Goal: Navigation & Orientation: Find specific page/section

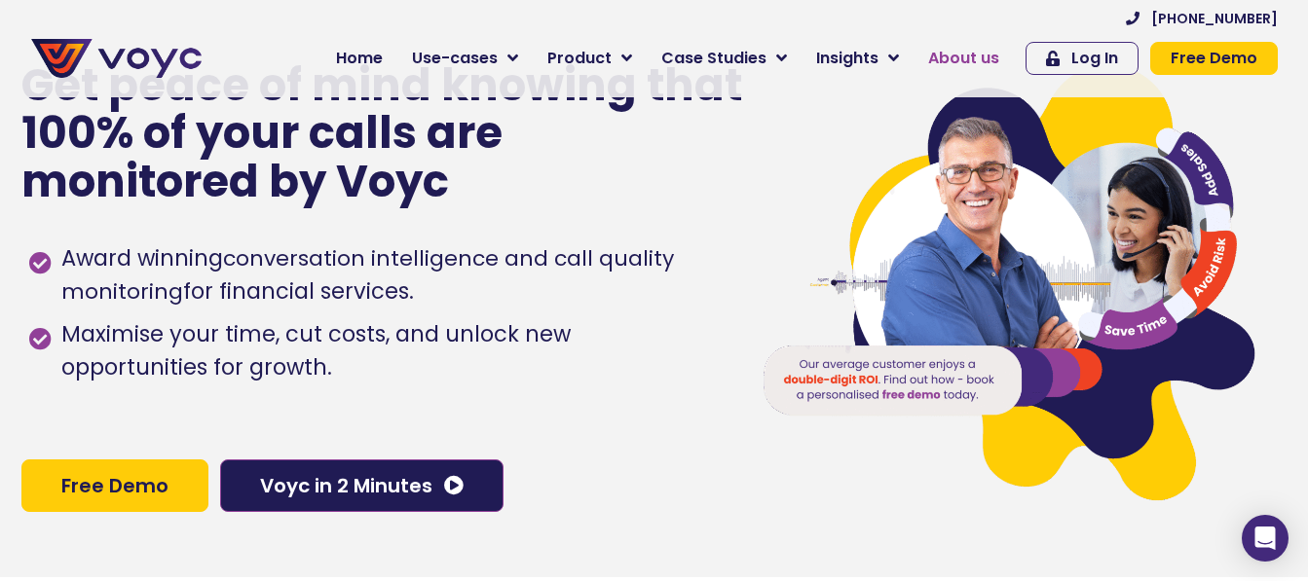
click at [992, 48] on span "About us" at bounding box center [963, 58] width 71 height 23
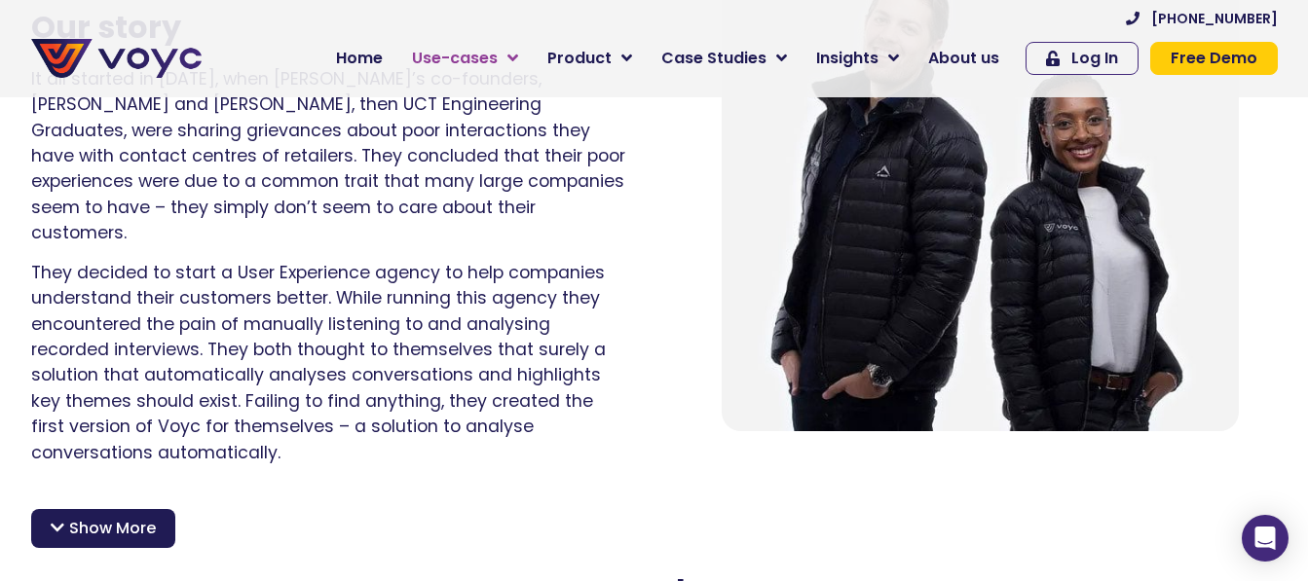
scroll to position [1461, 0]
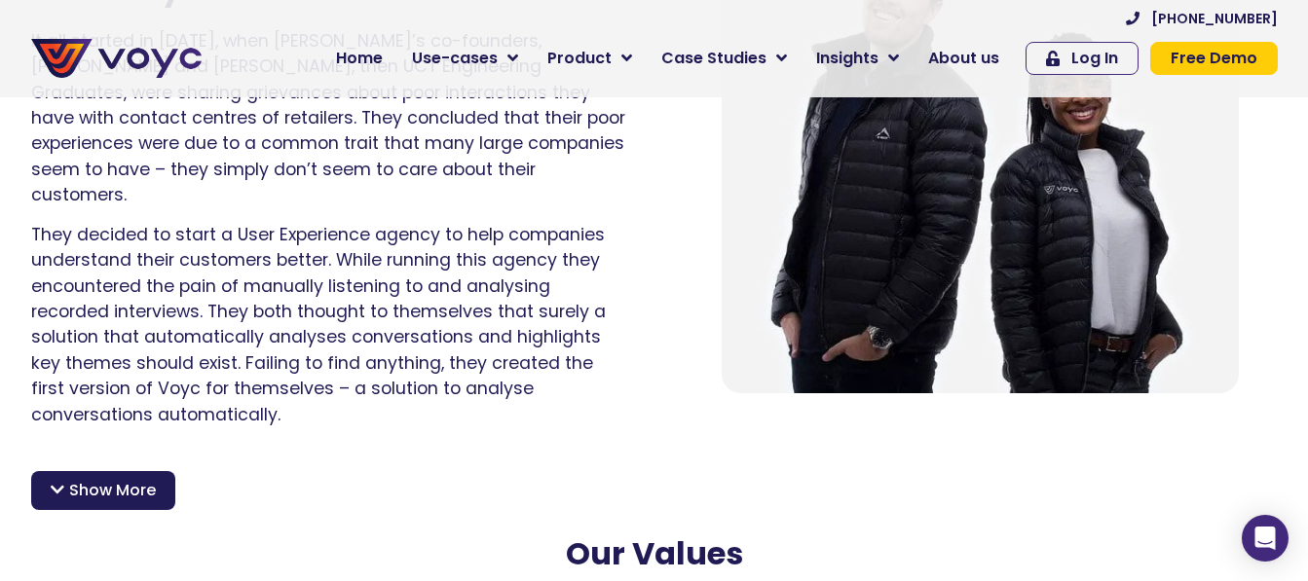
click at [130, 479] on span "Show More" at bounding box center [112, 490] width 87 height 23
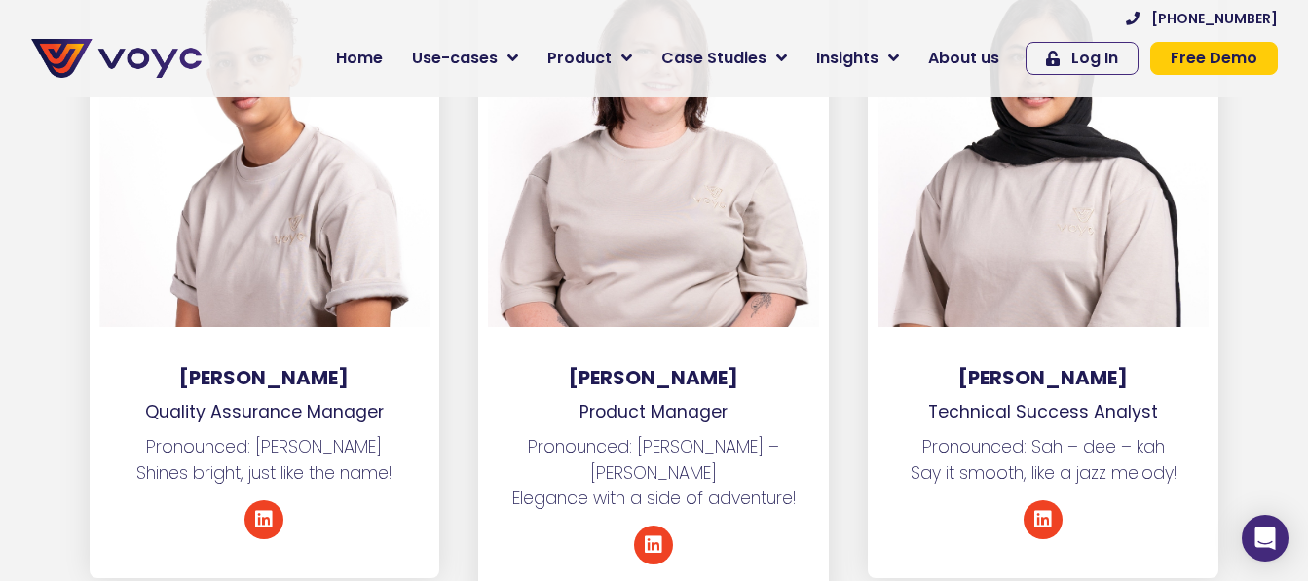
scroll to position [5356, 0]
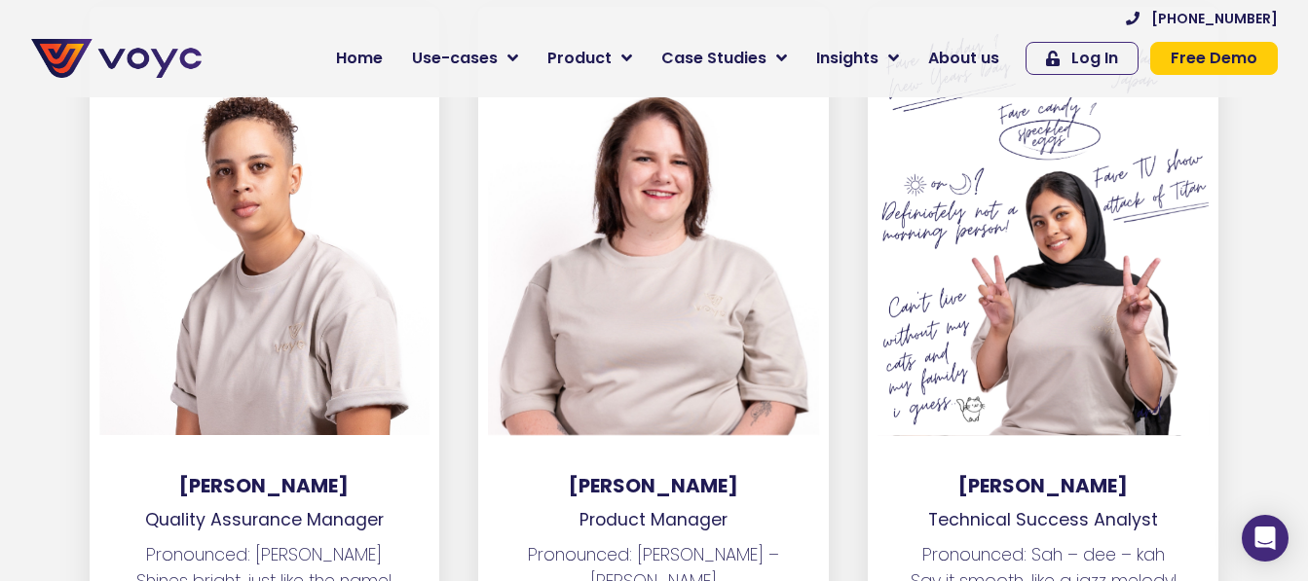
click at [997, 291] on div at bounding box center [1042, 226] width 331 height 419
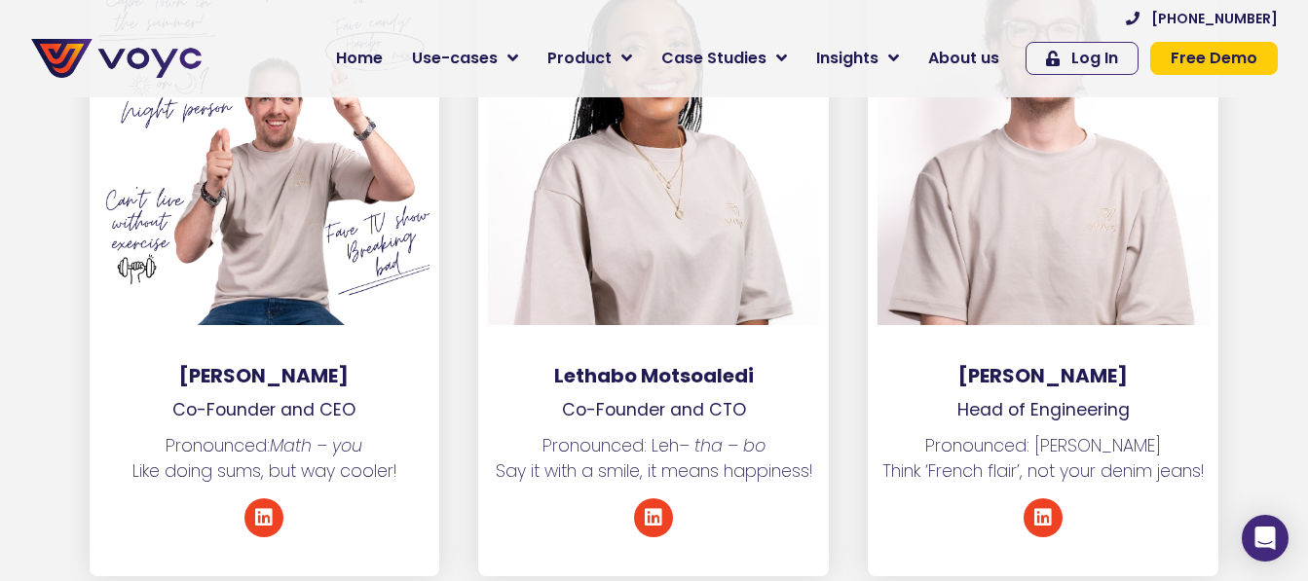
scroll to position [3116, 0]
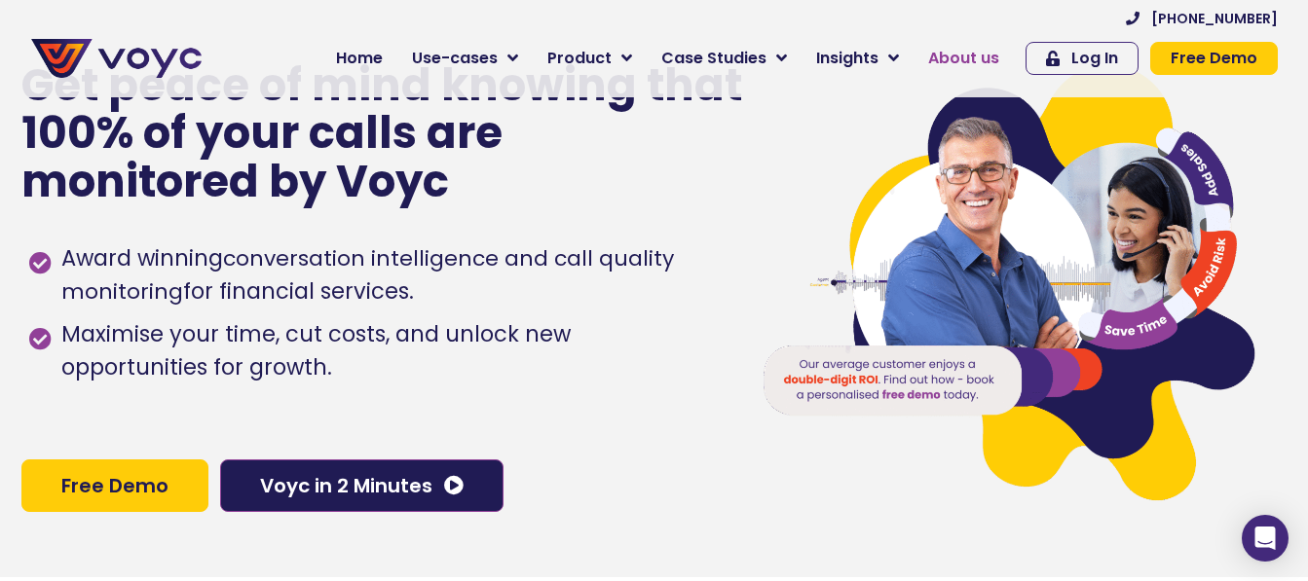
click at [961, 58] on span "About us" at bounding box center [963, 58] width 71 height 23
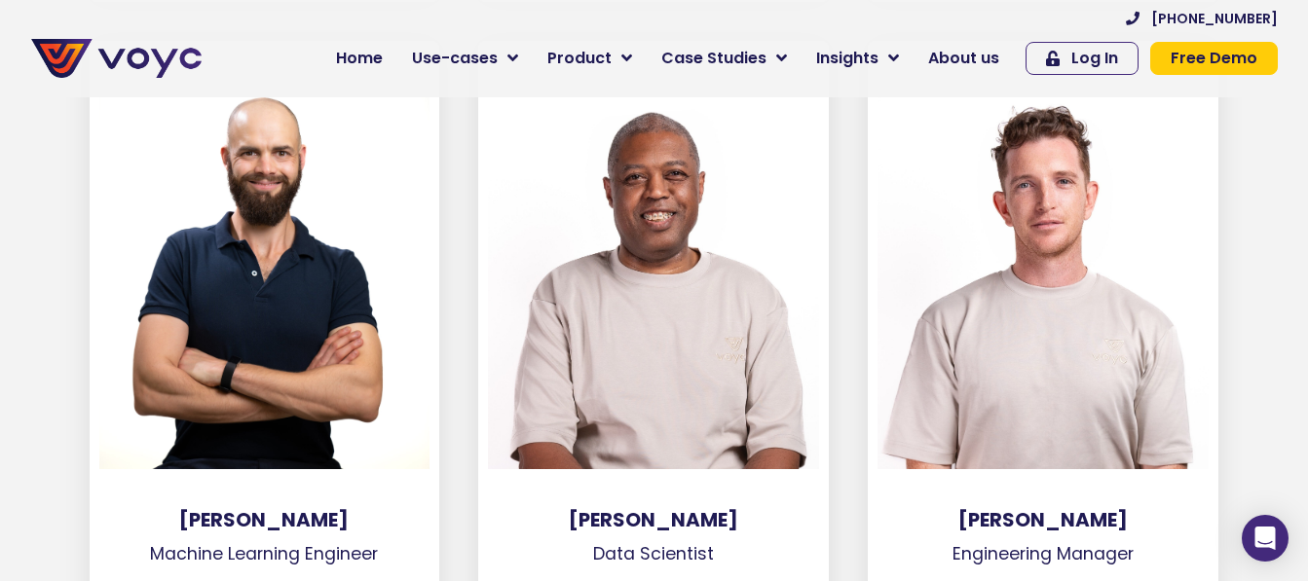
scroll to position [3603, 0]
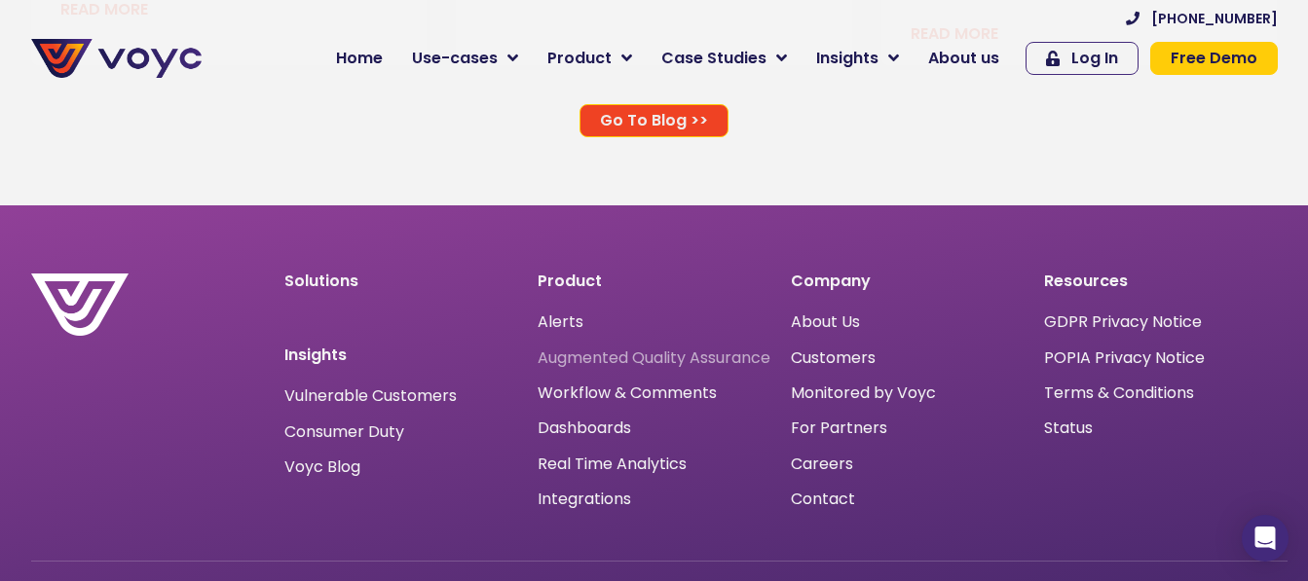
scroll to position [12659, 0]
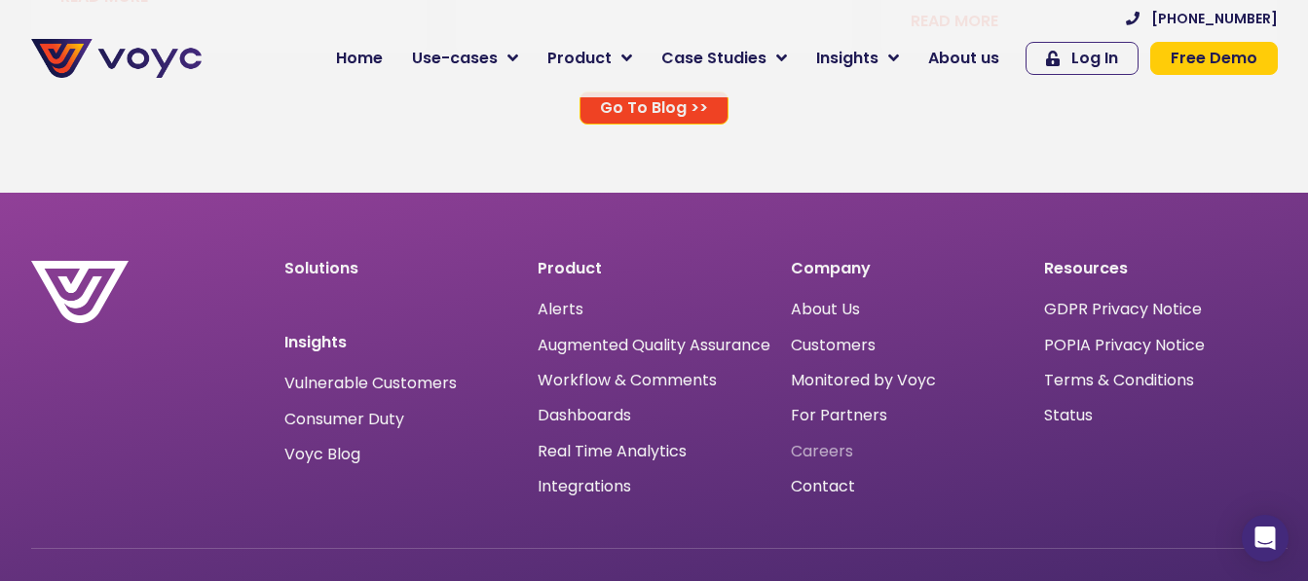
click at [818, 452] on span "Careers" at bounding box center [822, 452] width 62 height 0
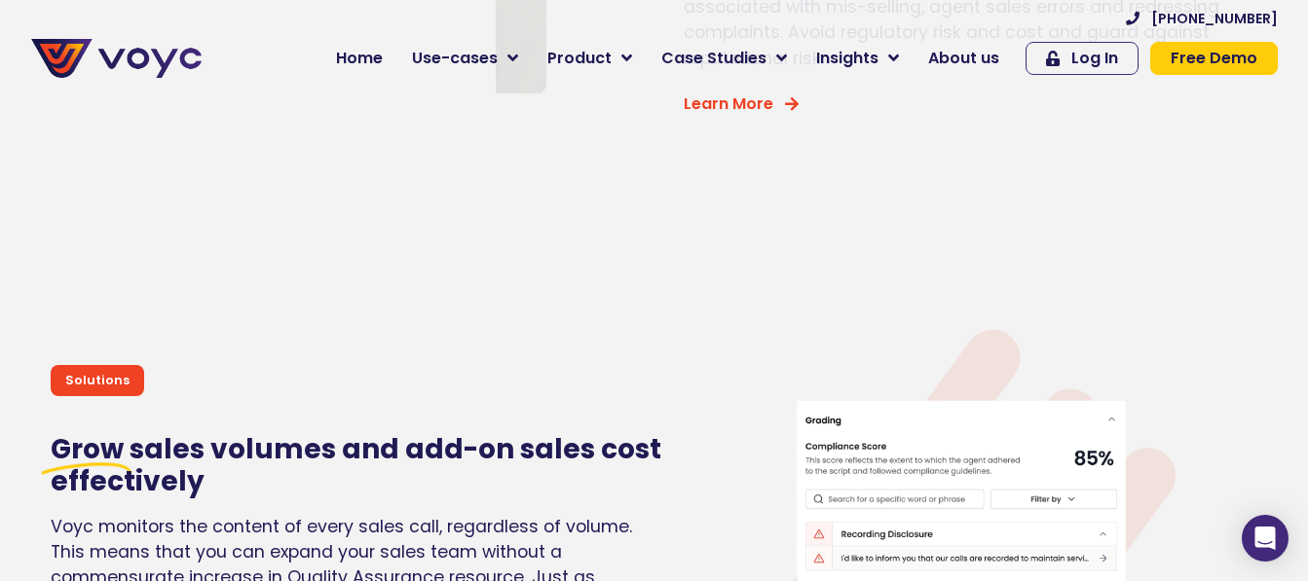
scroll to position [4675, 0]
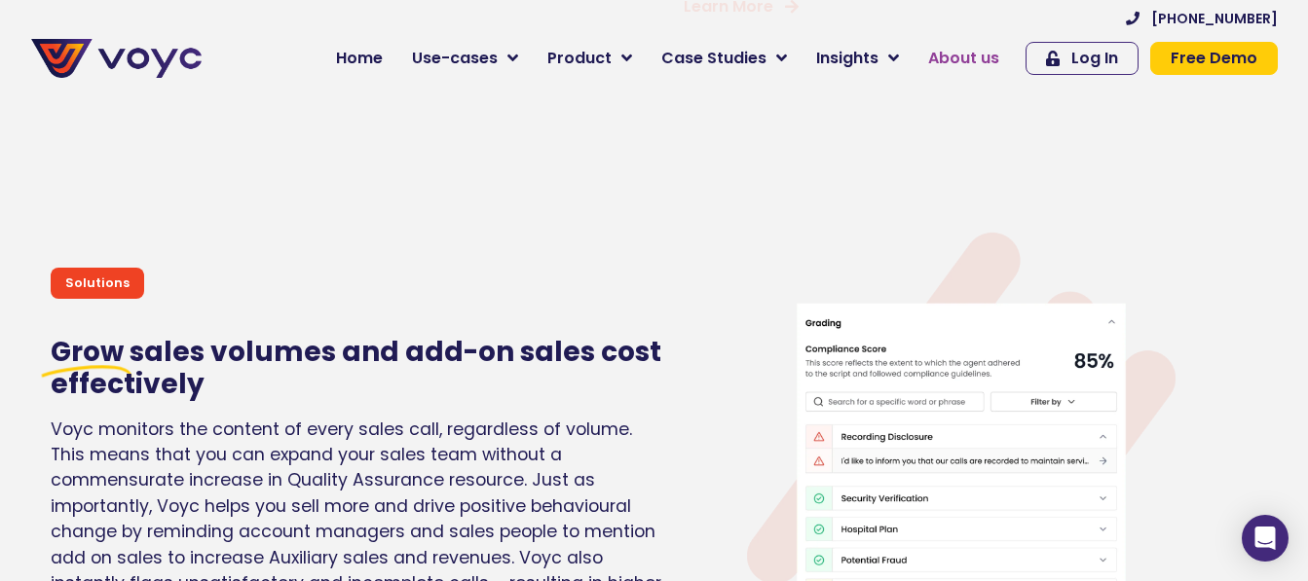
click at [943, 63] on span "About us" at bounding box center [963, 58] width 71 height 23
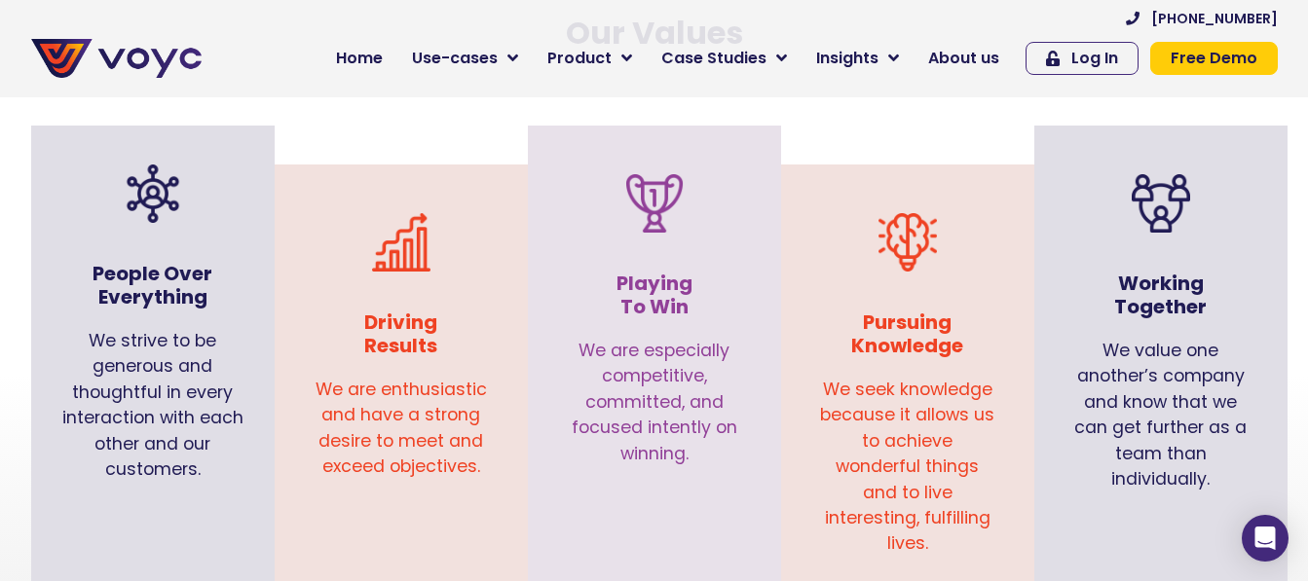
scroll to position [1948, 0]
